Goal: Information Seeking & Learning: Understand process/instructions

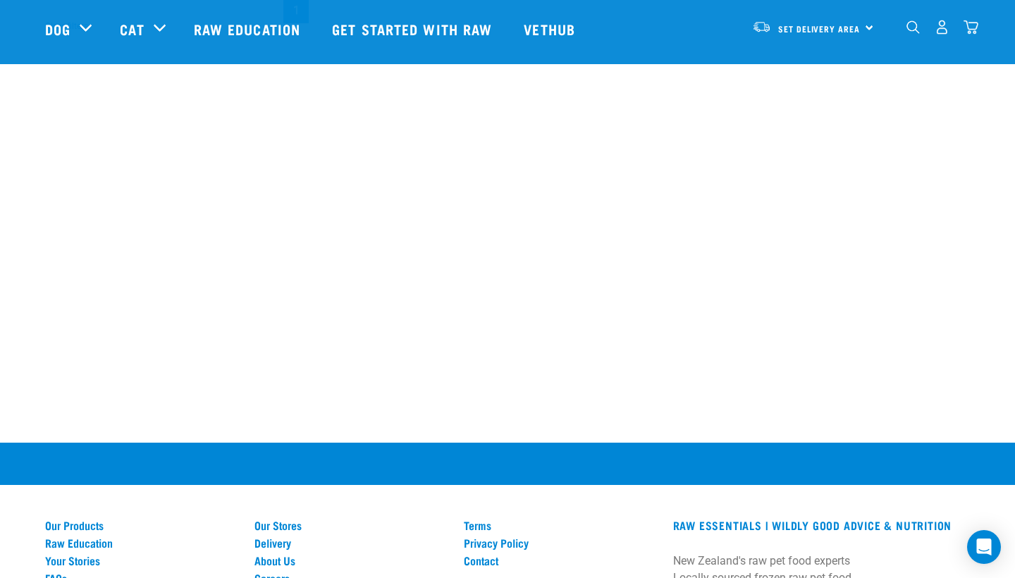
scroll to position [589, 0]
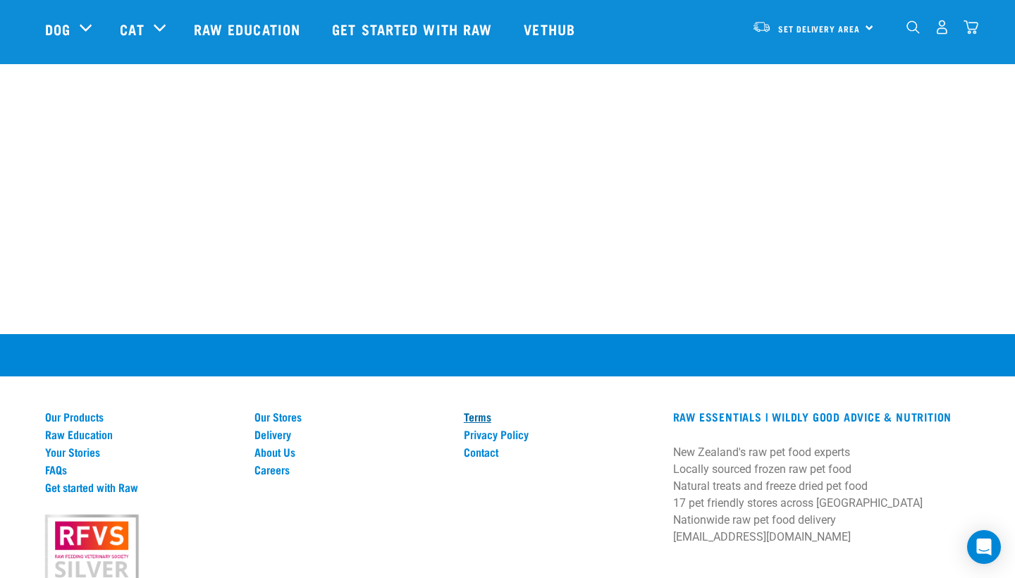
click at [606, 410] on link "Terms" at bounding box center [560, 416] width 193 height 13
click at [606, 458] on div "Terms Privacy Policy Contact" at bounding box center [560, 504] width 209 height 188
click at [571, 530] on div "Terms Privacy Policy Contact" at bounding box center [560, 504] width 209 height 188
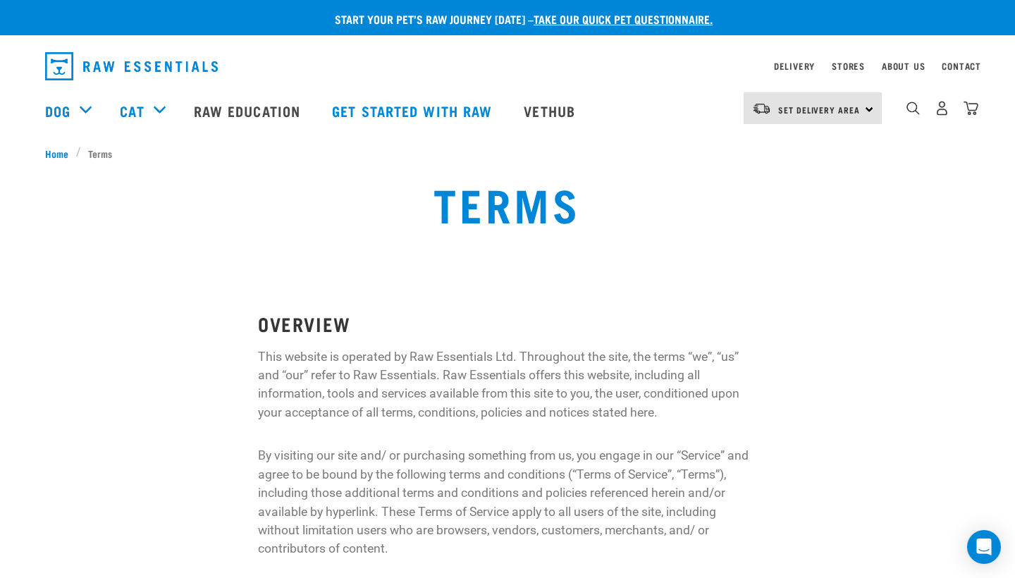
click at [623, 525] on p "By visiting our site and/ or purchasing something from us, you engage in our “S…" at bounding box center [507, 501] width 499 height 111
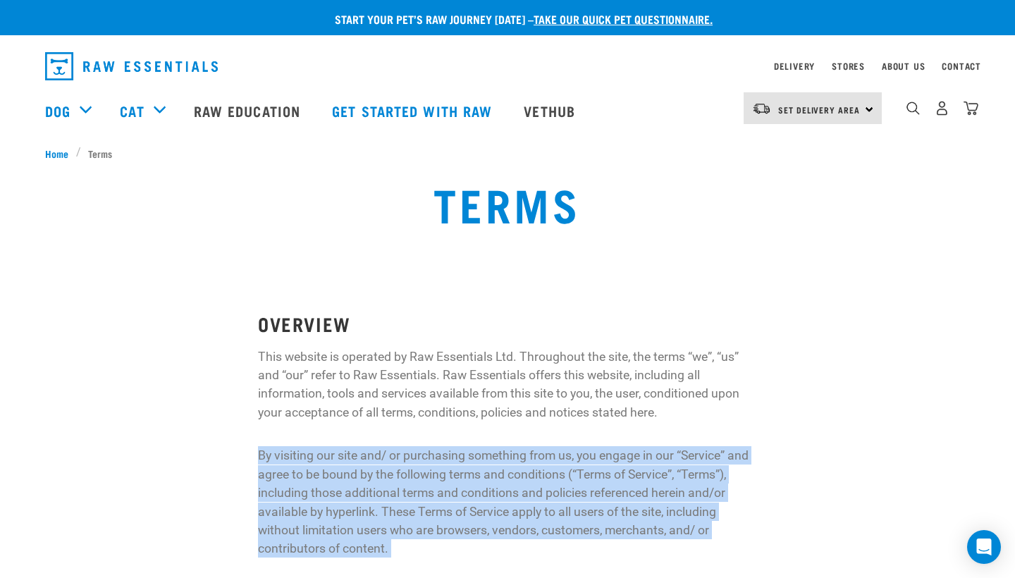
click at [623, 548] on p "By visiting our site and/ or purchasing something from us, you engage in our “S…" at bounding box center [507, 501] width 499 height 111
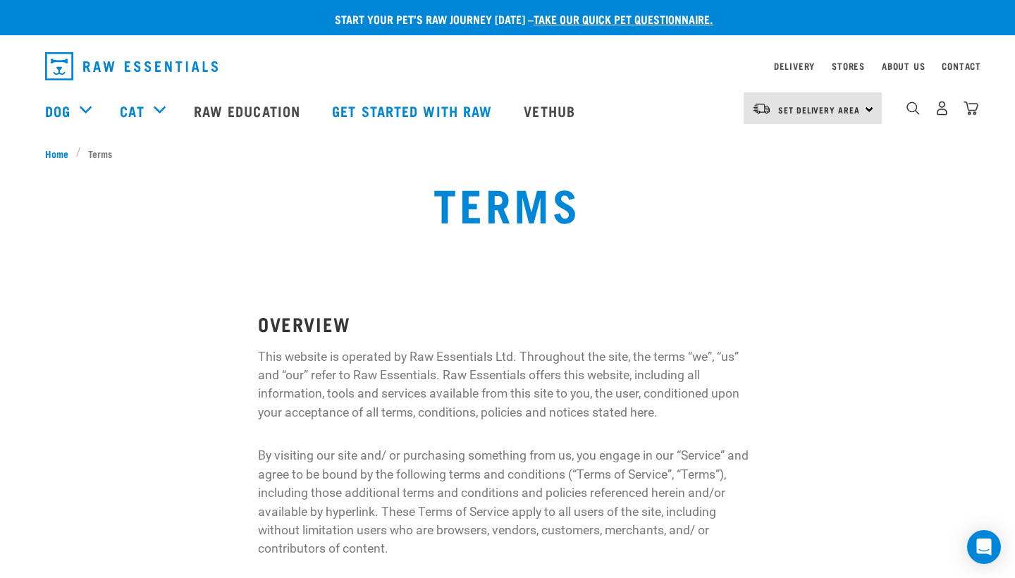
click at [879, 207] on div "Terms" at bounding box center [507, 214] width 999 height 90
click at [579, 198] on h1 "Terms" at bounding box center [508, 203] width 626 height 51
click at [572, 196] on h1 "Terms" at bounding box center [508, 203] width 626 height 51
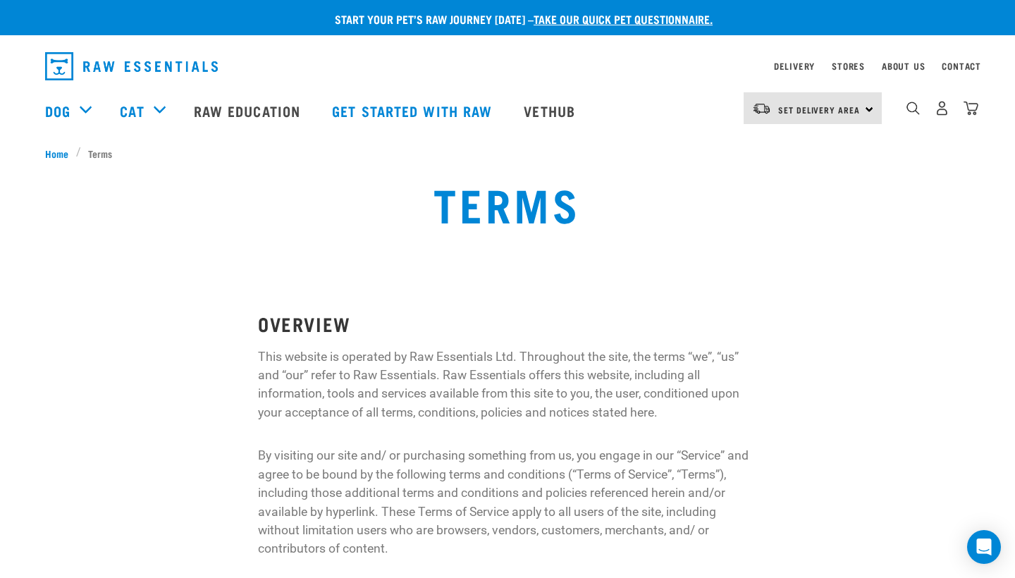
click at [539, 193] on h1 "Terms" at bounding box center [508, 203] width 626 height 51
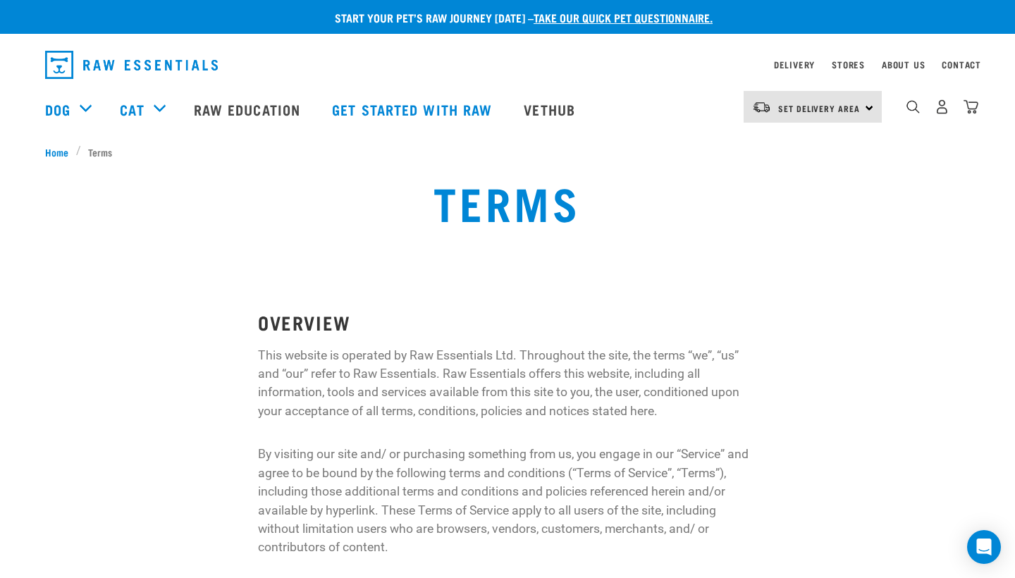
scroll to position [1, 0]
click at [582, 197] on h1 "Terms" at bounding box center [508, 201] width 626 height 51
